Goal: Information Seeking & Learning: Learn about a topic

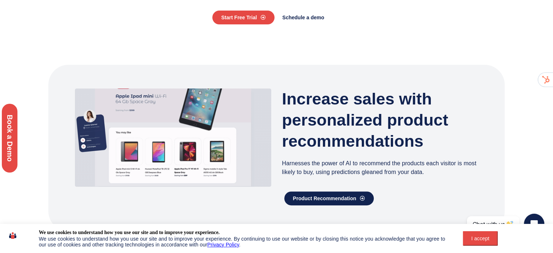
scroll to position [182, 0]
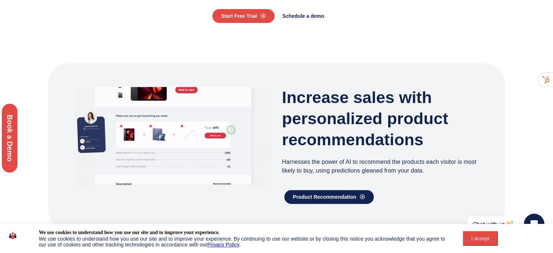
click at [485, 233] on button "I accept" at bounding box center [480, 238] width 35 height 15
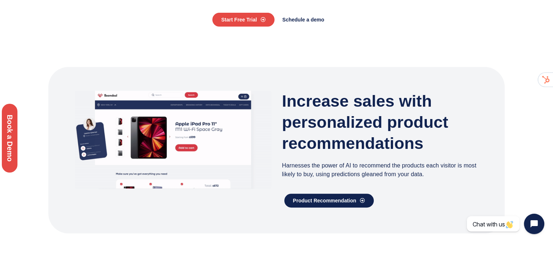
scroll to position [0, 0]
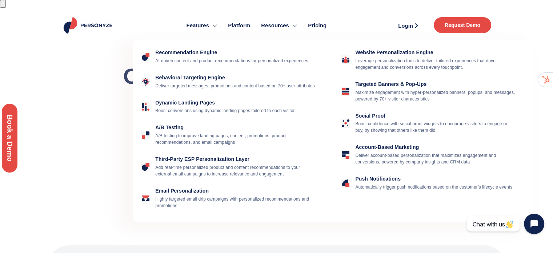
click at [211, 18] on link "Features" at bounding box center [202, 25] width 42 height 28
click at [393, 97] on div "Targeted Banners & Pop-Ups Maximize engagement with hyper-personalized banners,…" at bounding box center [428, 92] width 181 height 30
